Goal: Task Accomplishment & Management: Use online tool/utility

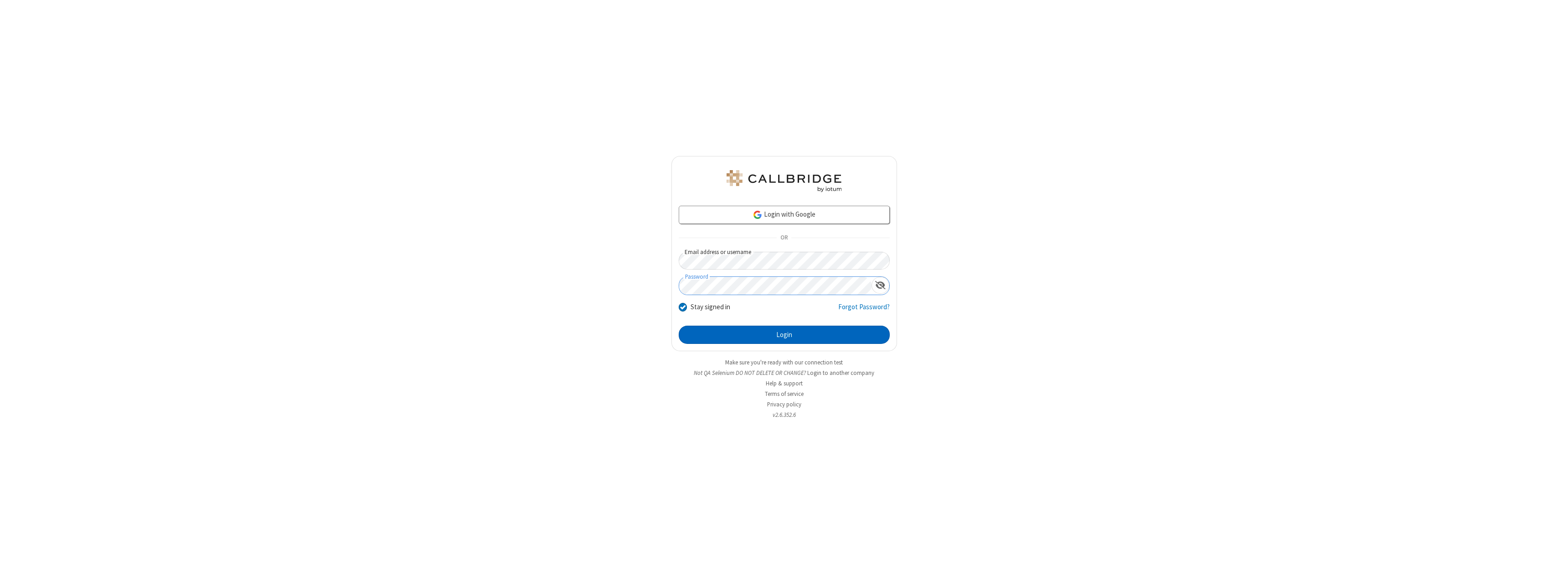
click at [784, 335] on button "Login" at bounding box center [784, 334] width 211 height 18
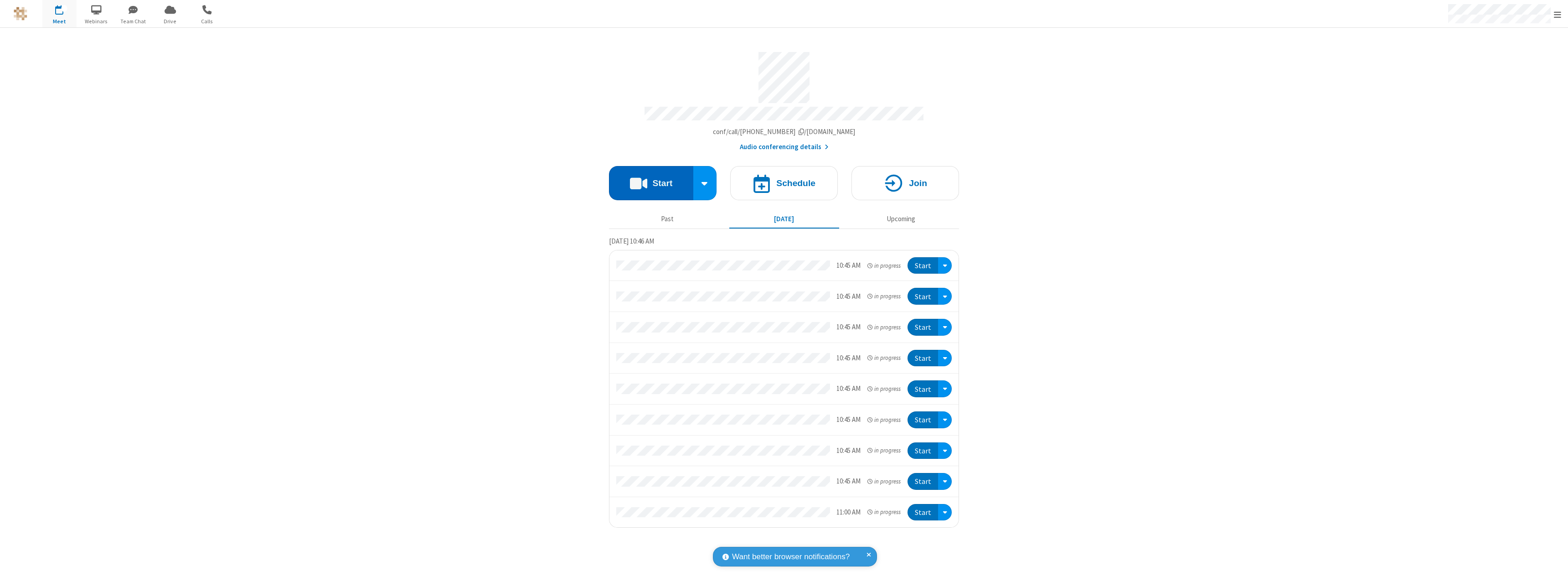
click at [651, 179] on button "Start" at bounding box center [651, 183] width 84 height 34
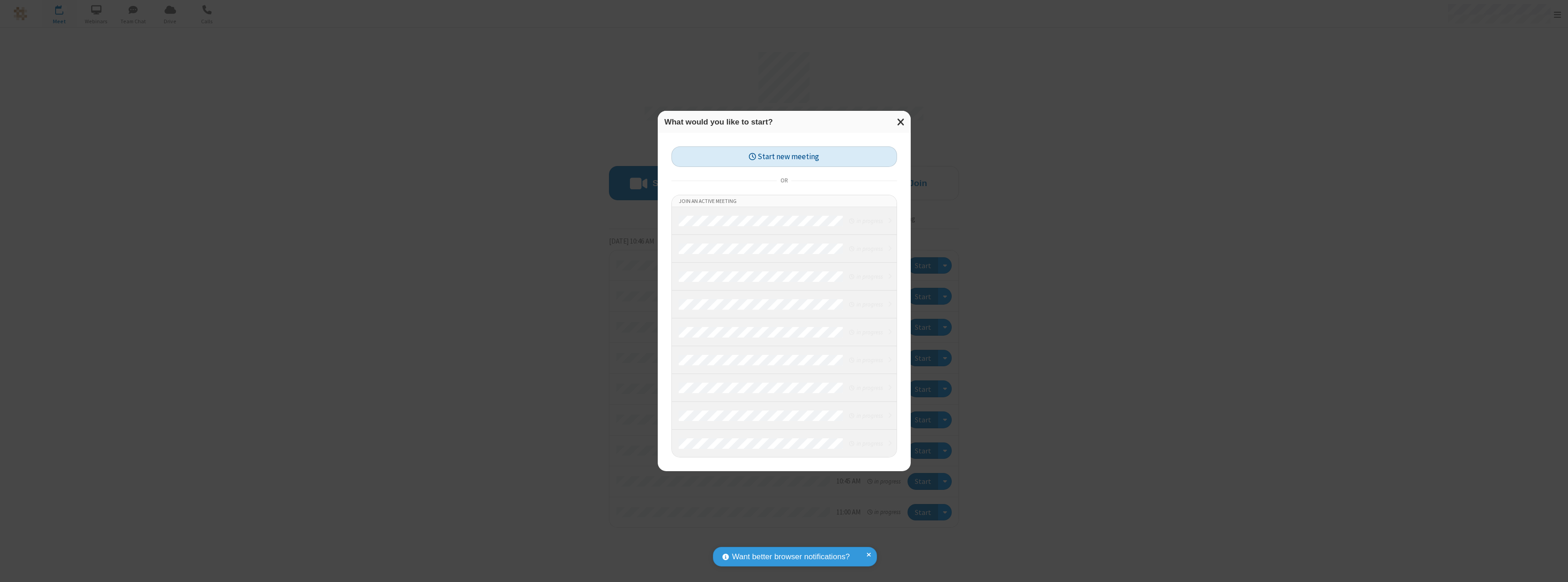
click at [784, 157] on button "Start new meeting" at bounding box center [784, 157] width 226 height 21
